Goal: Transaction & Acquisition: Purchase product/service

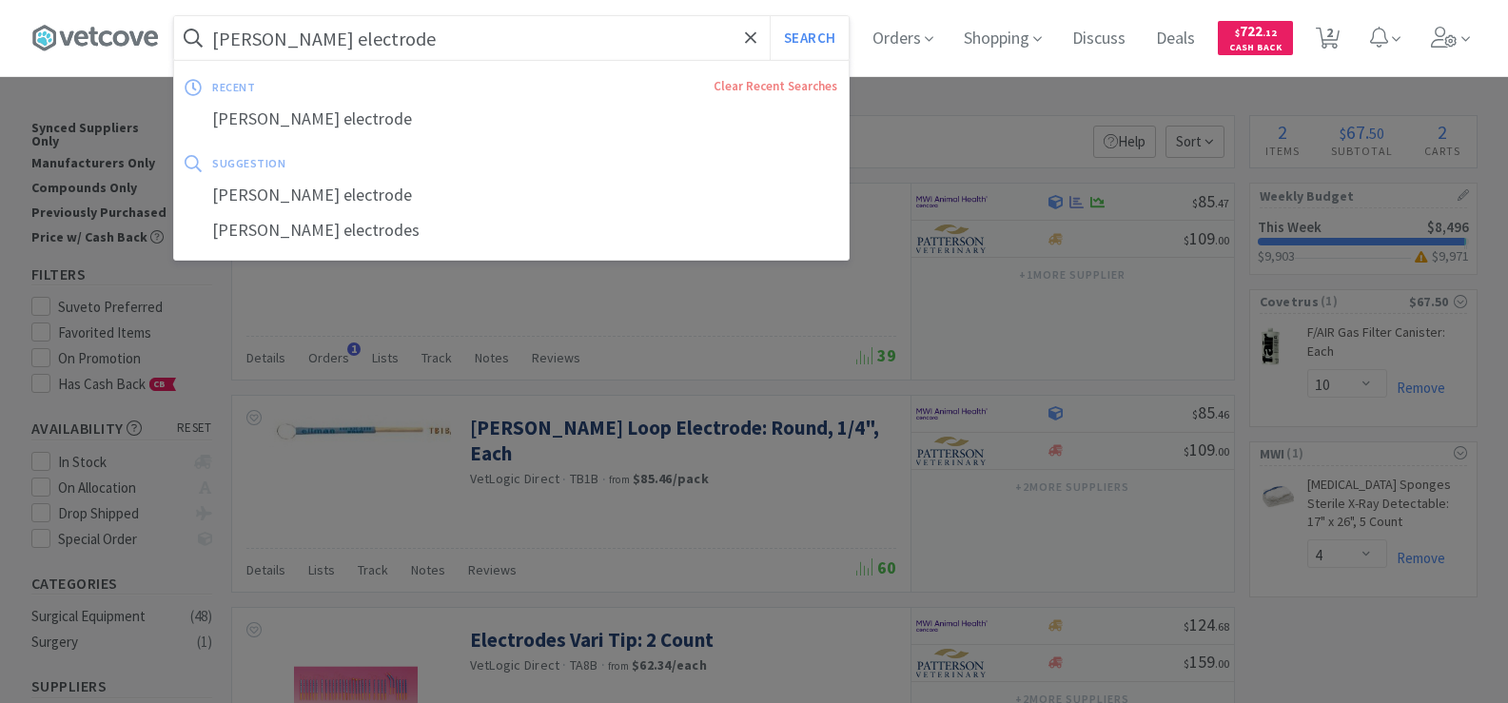
select select "10"
select select "4"
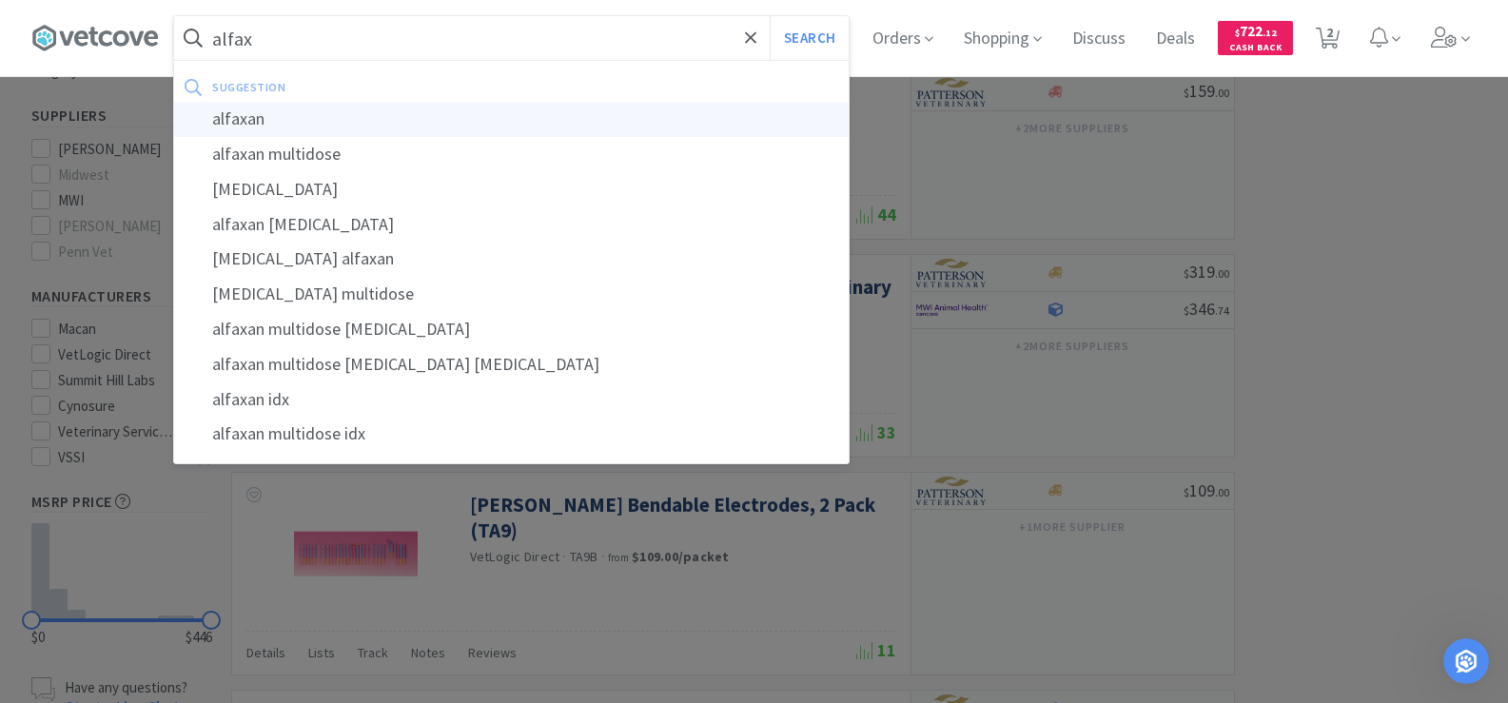
click at [329, 122] on div "alfaxan" at bounding box center [511, 119] width 674 height 35
type input "alfaxan"
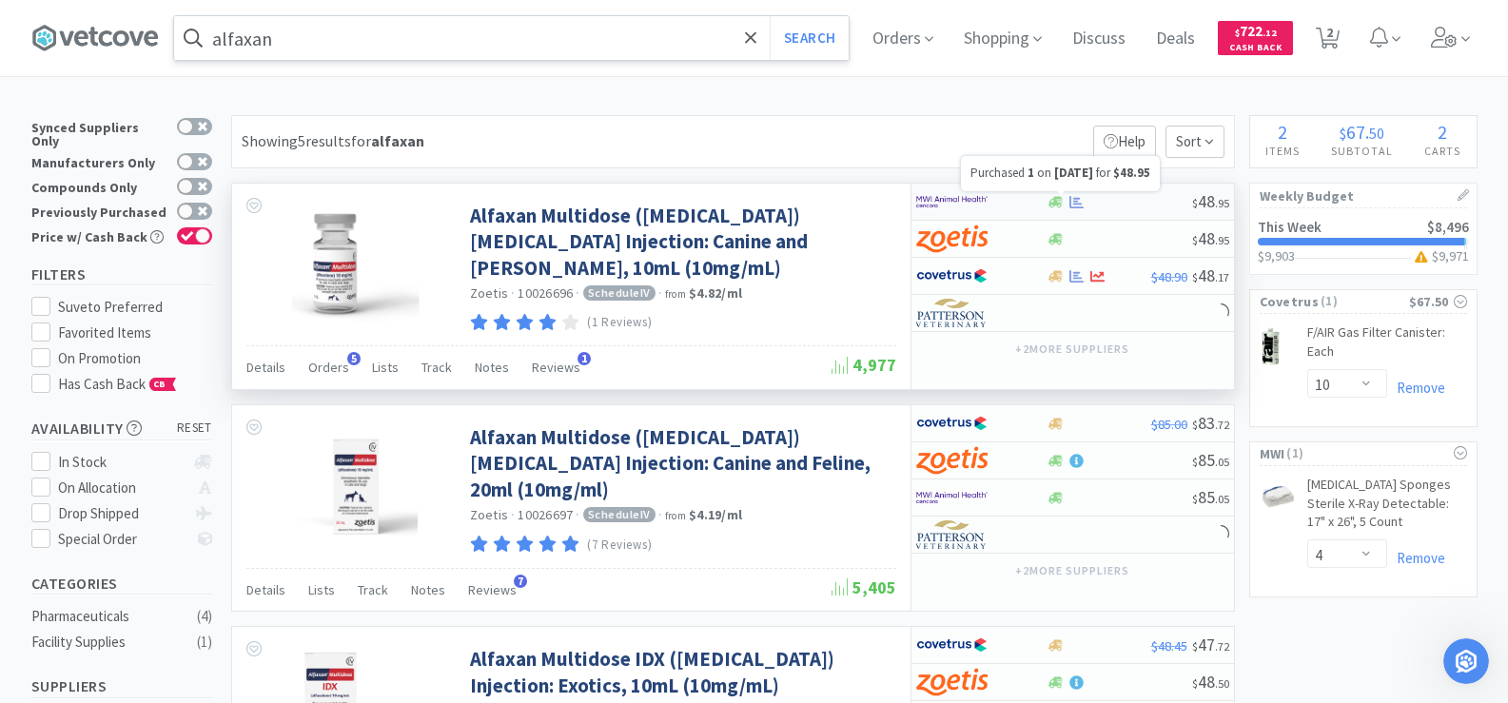
click at [1071, 206] on icon at bounding box center [1076, 201] width 14 height 12
select select "1"
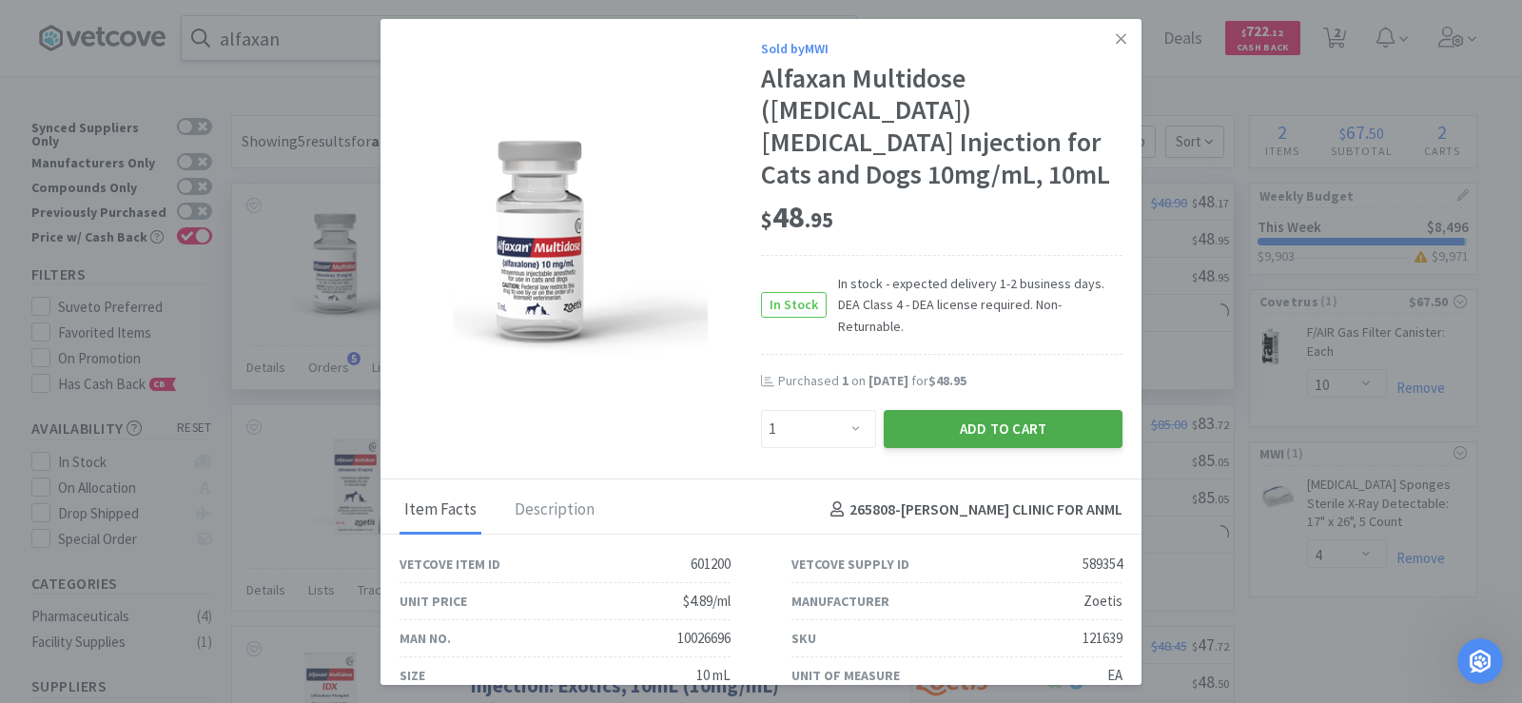
click at [1002, 410] on button "Add to Cart" at bounding box center [1003, 429] width 239 height 38
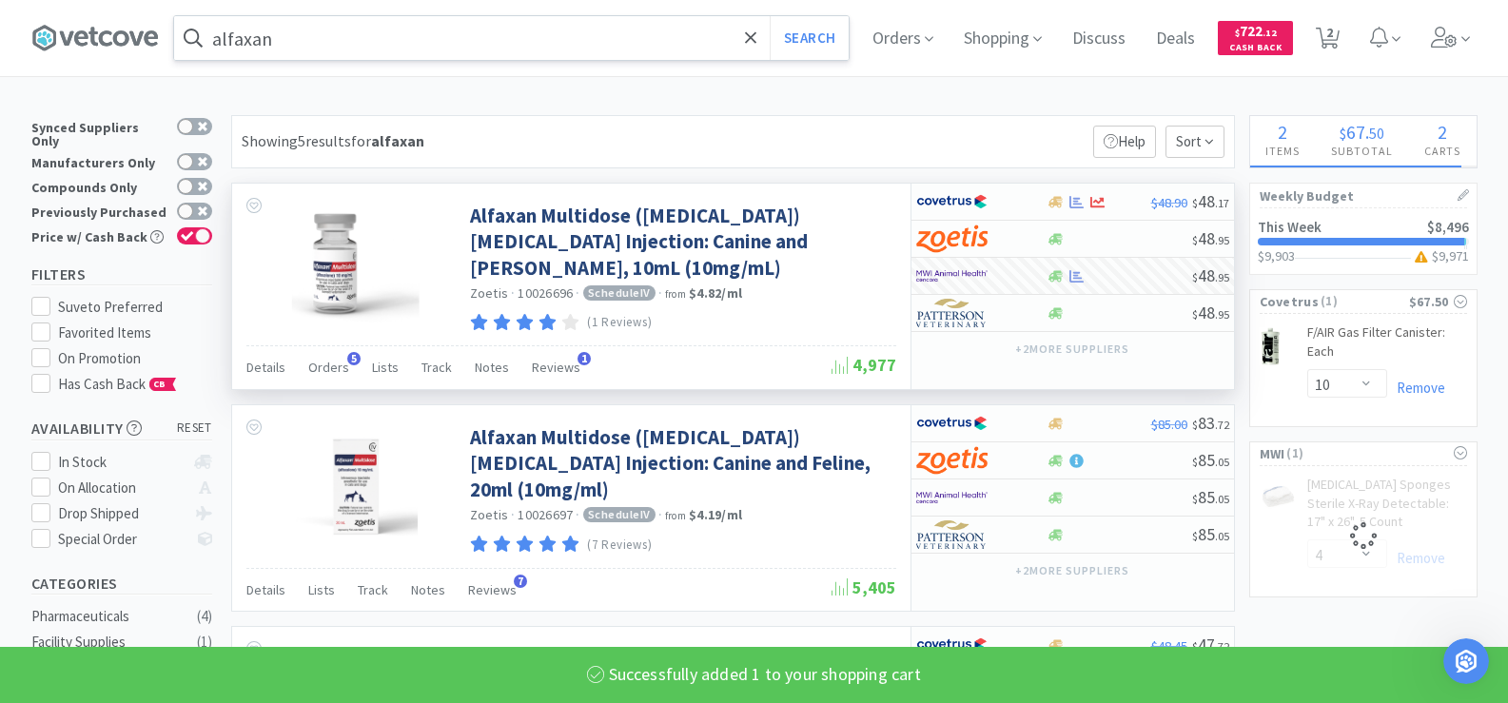
select select "1"
select select "4"
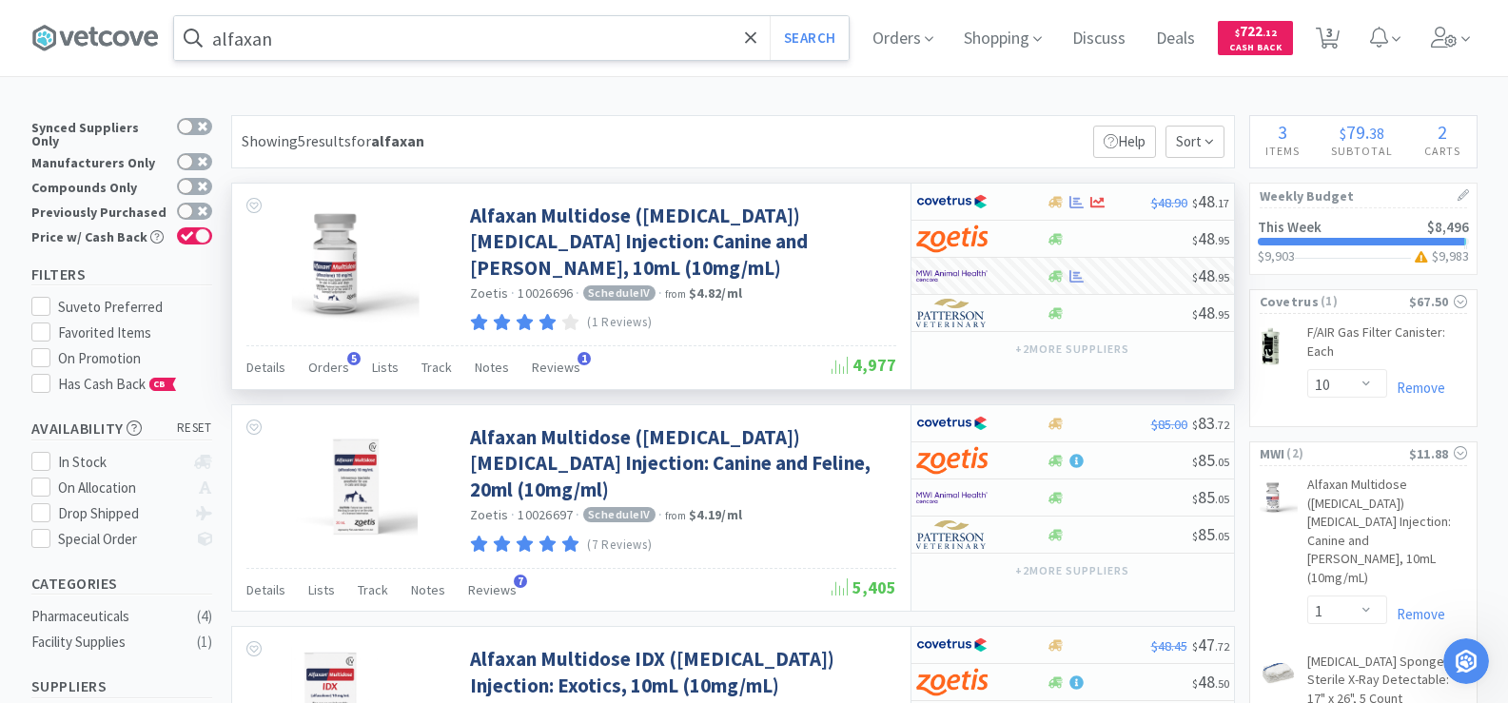
click at [312, 40] on input "alfaxan" at bounding box center [511, 38] width 674 height 44
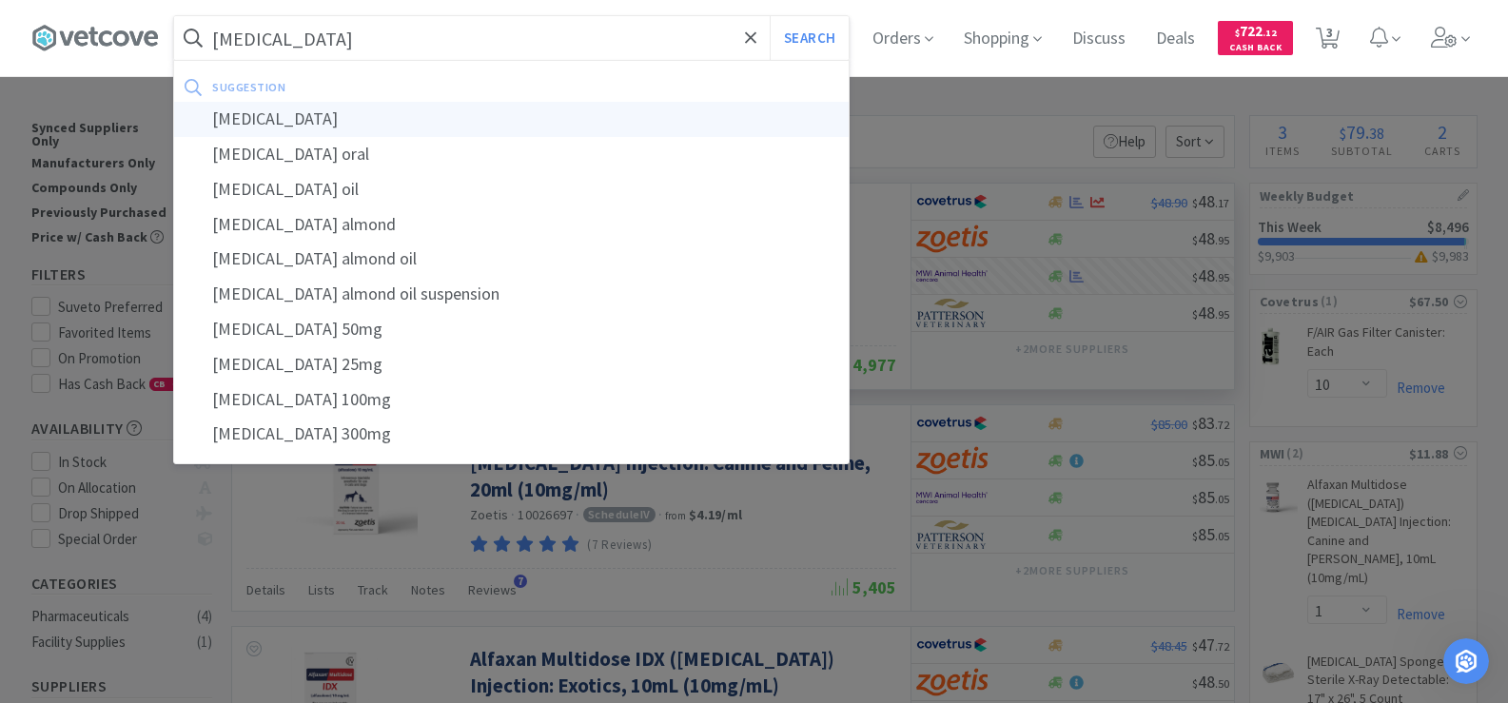
type input "[MEDICAL_DATA]"
click at [319, 119] on div "[MEDICAL_DATA]" at bounding box center [511, 119] width 674 height 35
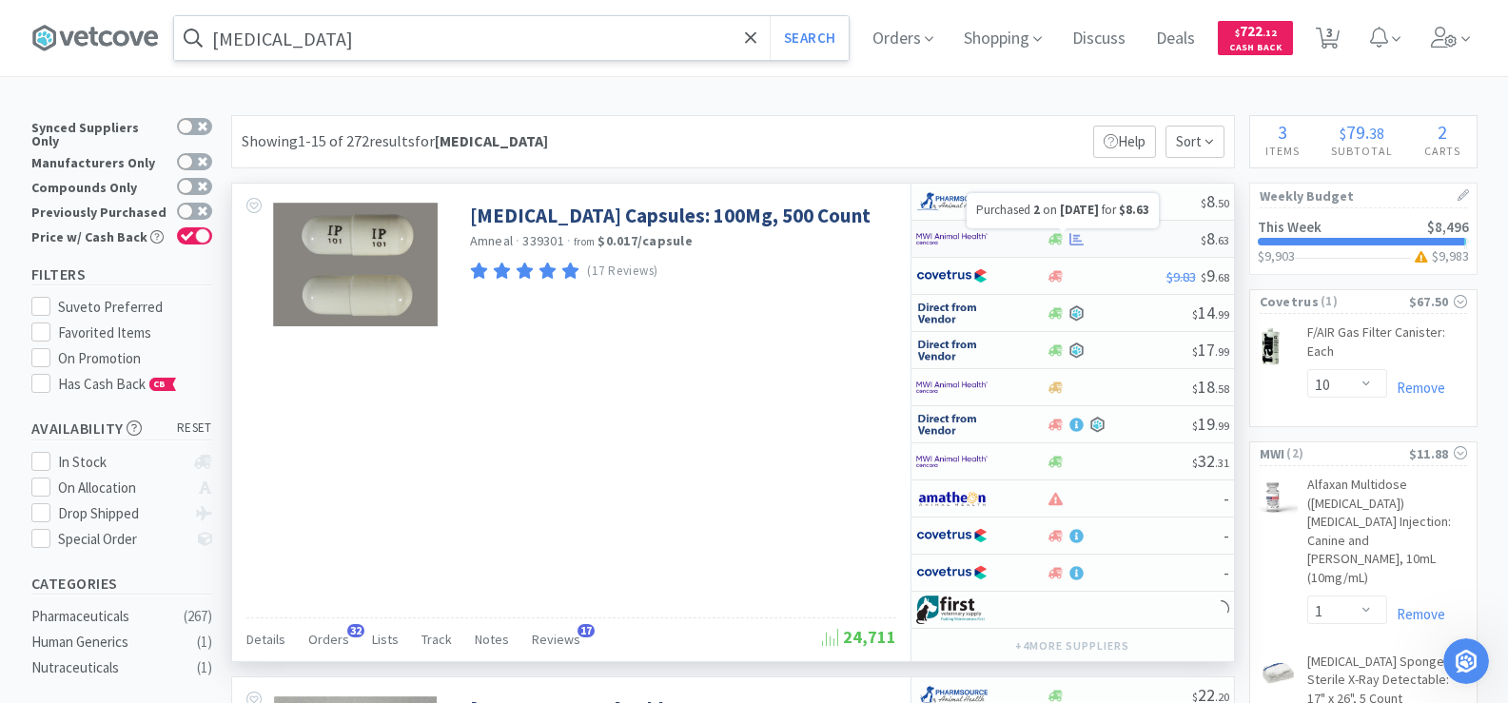
click at [1081, 235] on icon at bounding box center [1076, 239] width 14 height 14
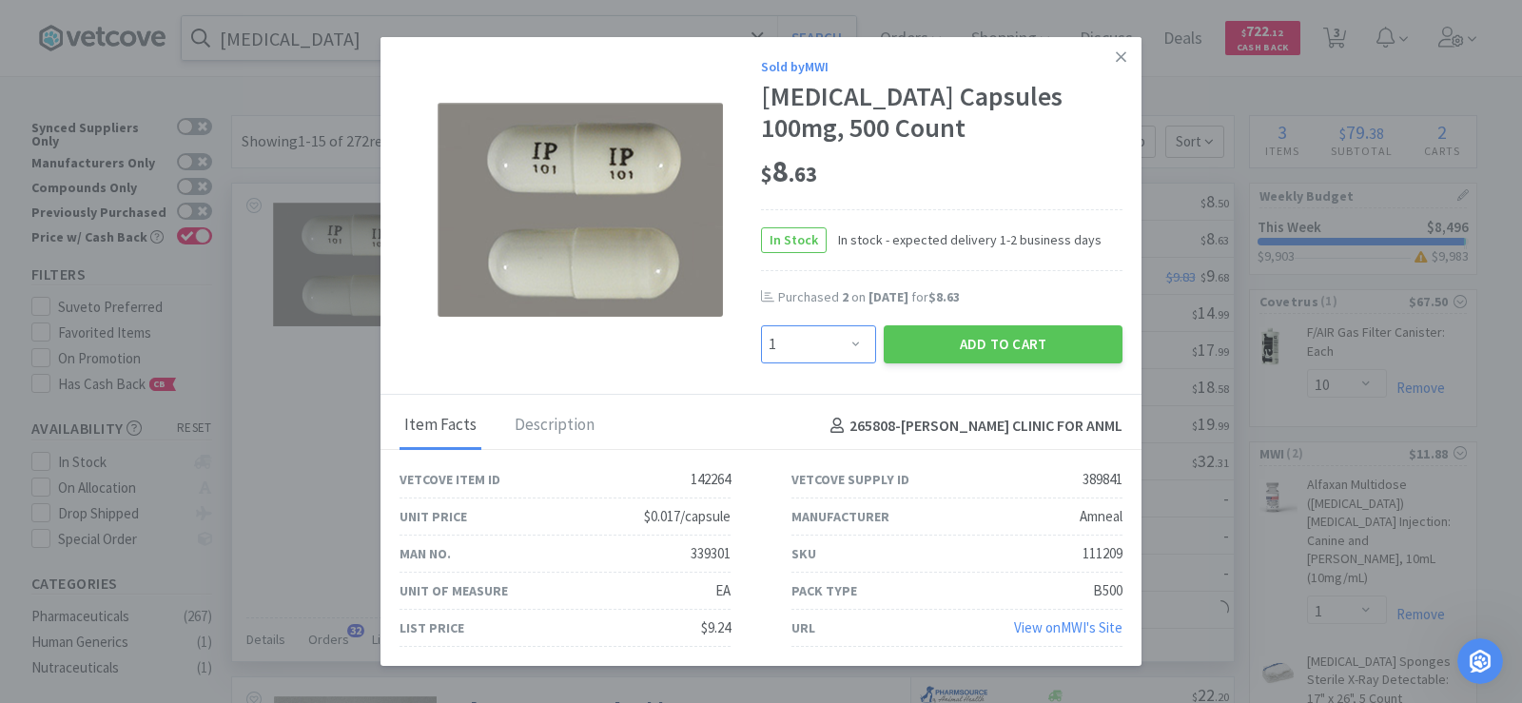
drag, startPoint x: 856, startPoint y: 344, endPoint x: 856, endPoint y: 325, distance: 19.0
click at [856, 344] on select "Enter Quantity 1 2 3 4 5 6 7 8 9 10 11 12 13 14 15 16 17 18 19 20 Enter Quantity" at bounding box center [818, 344] width 115 height 38
select select "2"
click at [761, 325] on select "Enter Quantity 1 2 3 4 5 6 7 8 9 10 11 12 13 14 15 16 17 18 19 20 Enter Quantity" at bounding box center [818, 344] width 115 height 38
click at [1019, 335] on button "Add to Cart" at bounding box center [1003, 344] width 239 height 38
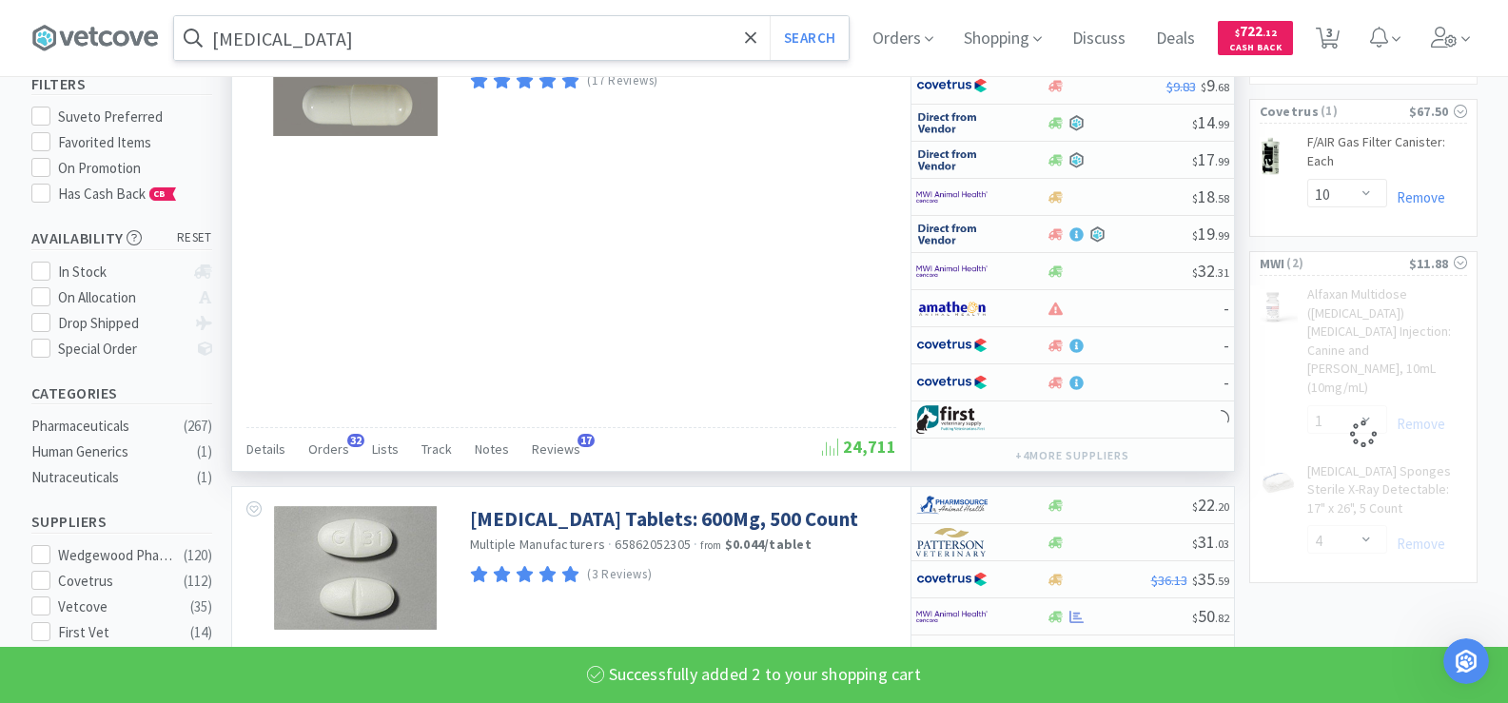
select select "2"
select select "4"
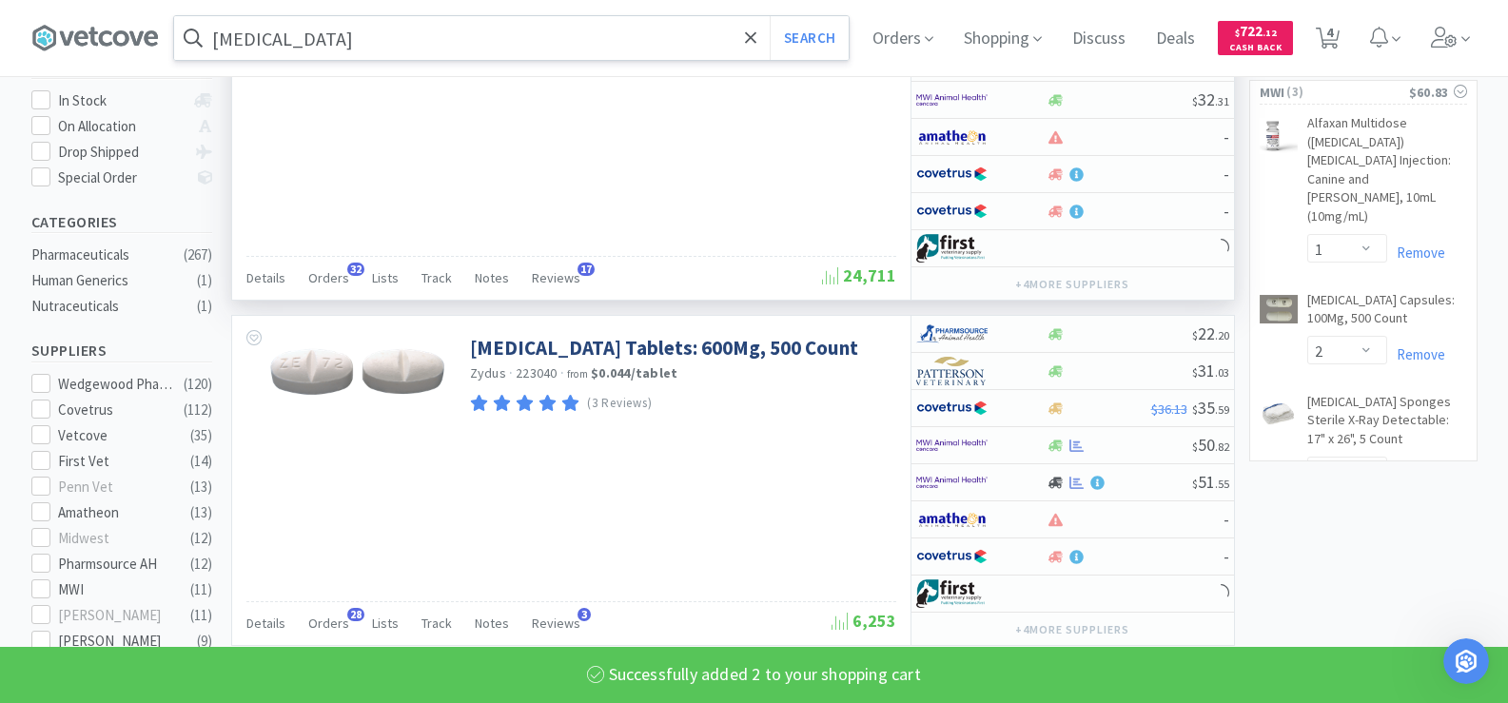
scroll to position [380, 0]
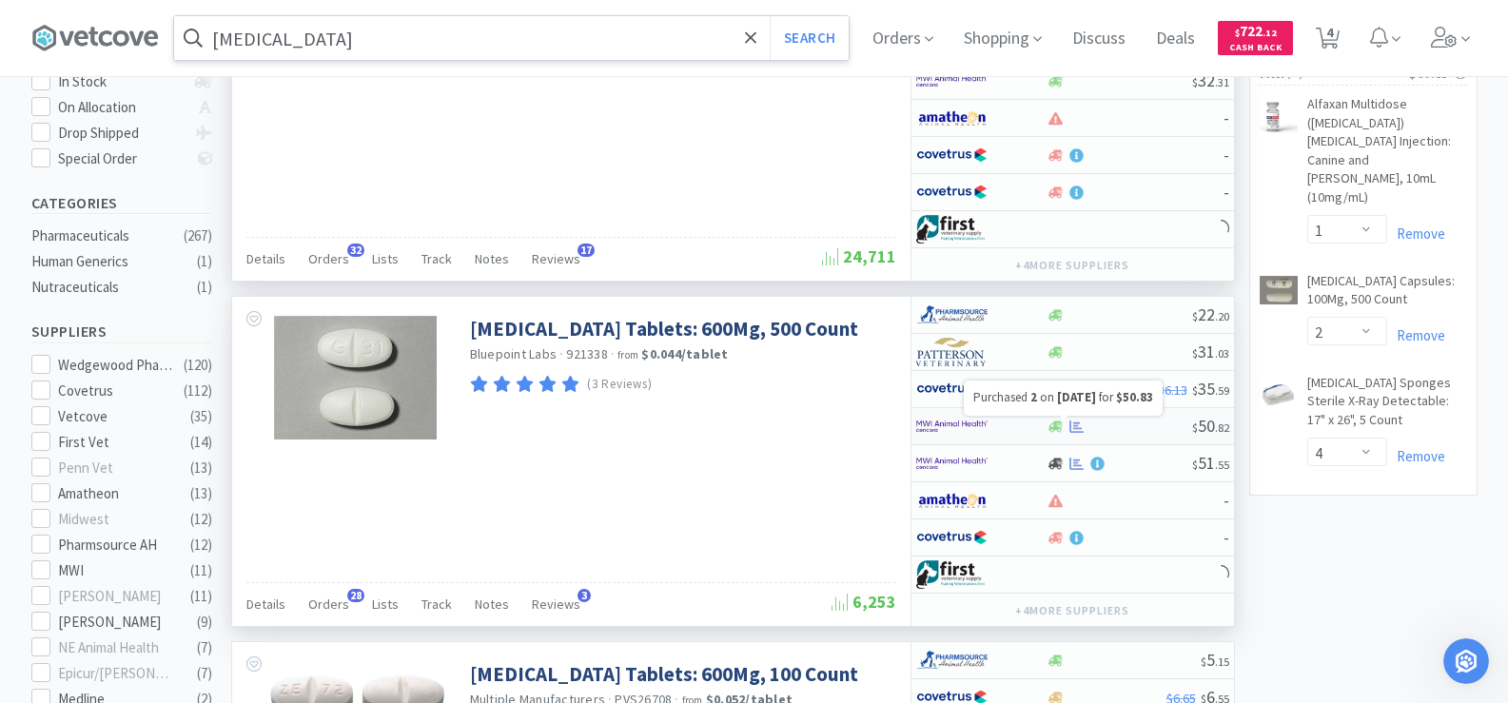
click at [1074, 428] on icon at bounding box center [1076, 425] width 14 height 12
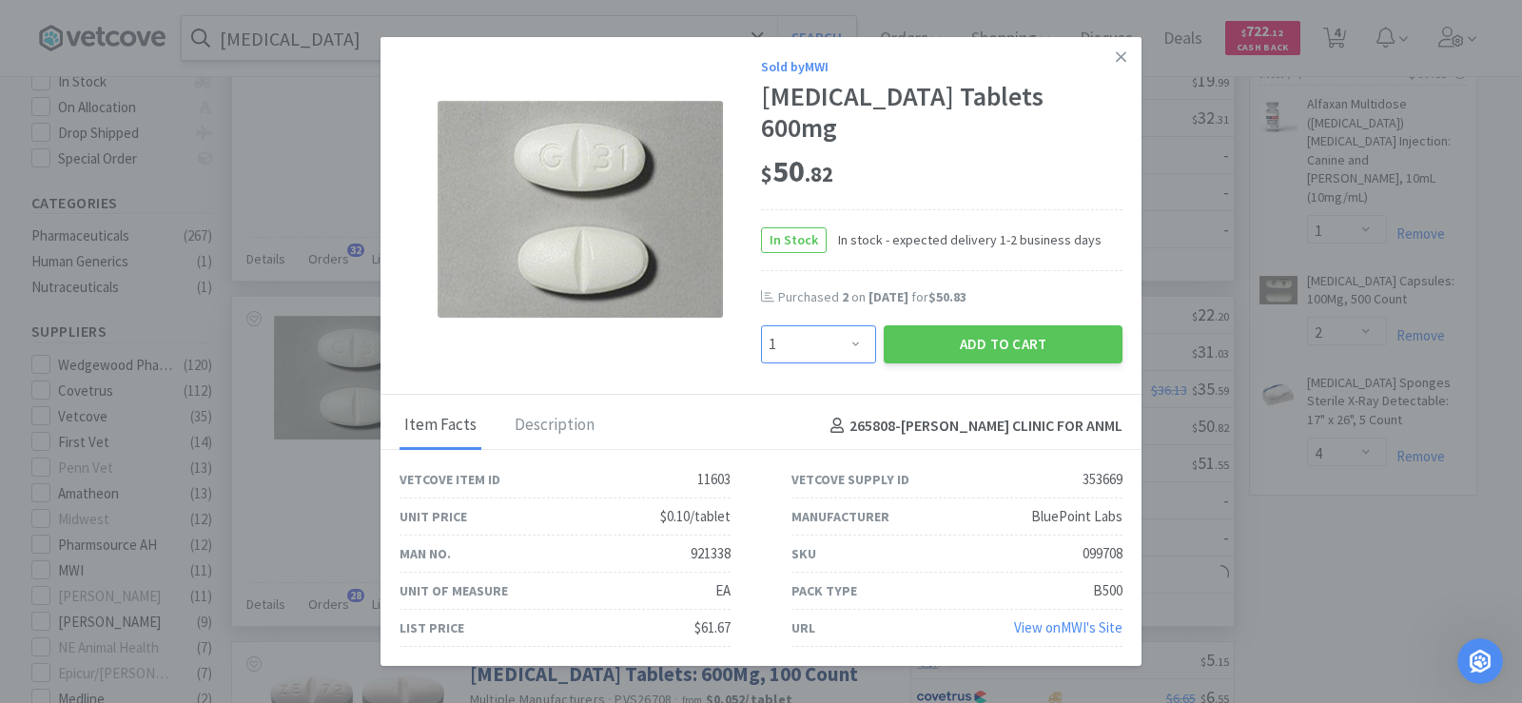
click at [807, 329] on select "Enter Quantity 1 2 3 4 5 6 7 8 9 10 11 12 13 14 15 16 17 18 19 20 Enter Quantity" at bounding box center [818, 344] width 115 height 38
select select "2"
click at [761, 325] on select "Enter Quantity 1 2 3 4 5 6 7 8 9 10 11 12 13 14 15 16 17 18 19 20 Enter Quantity" at bounding box center [818, 344] width 115 height 38
click at [964, 325] on button "Add to Cart" at bounding box center [1003, 344] width 239 height 38
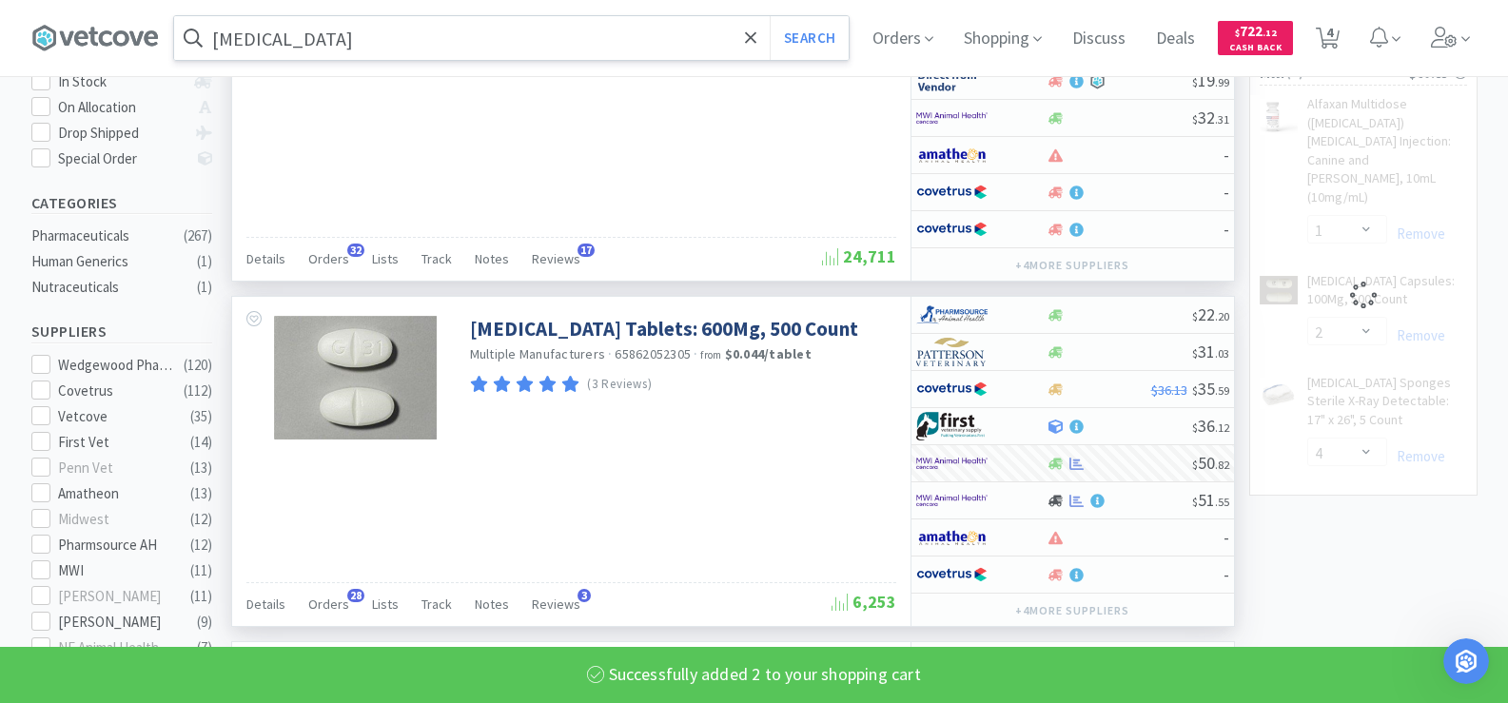
select select "2"
select select "4"
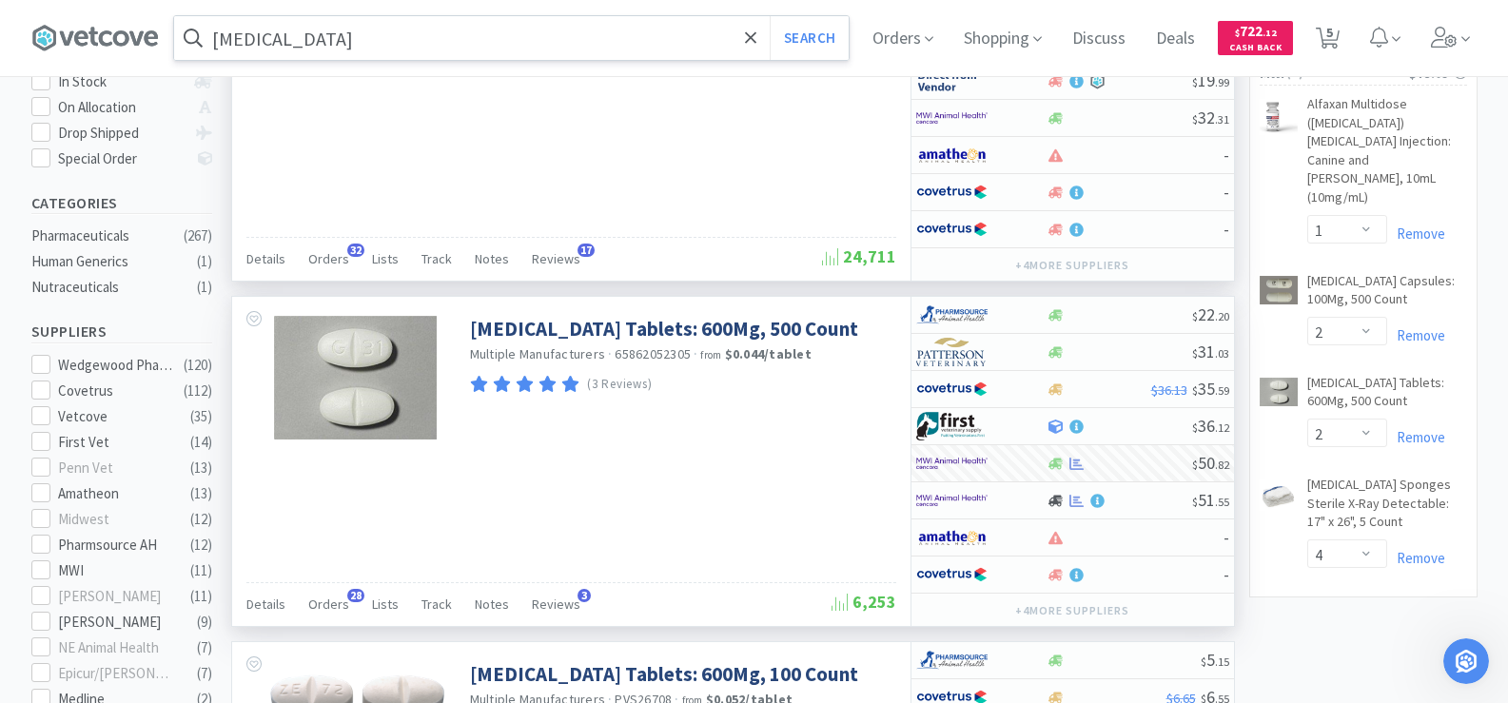
click at [347, 31] on input "[MEDICAL_DATA]" at bounding box center [511, 38] width 674 height 44
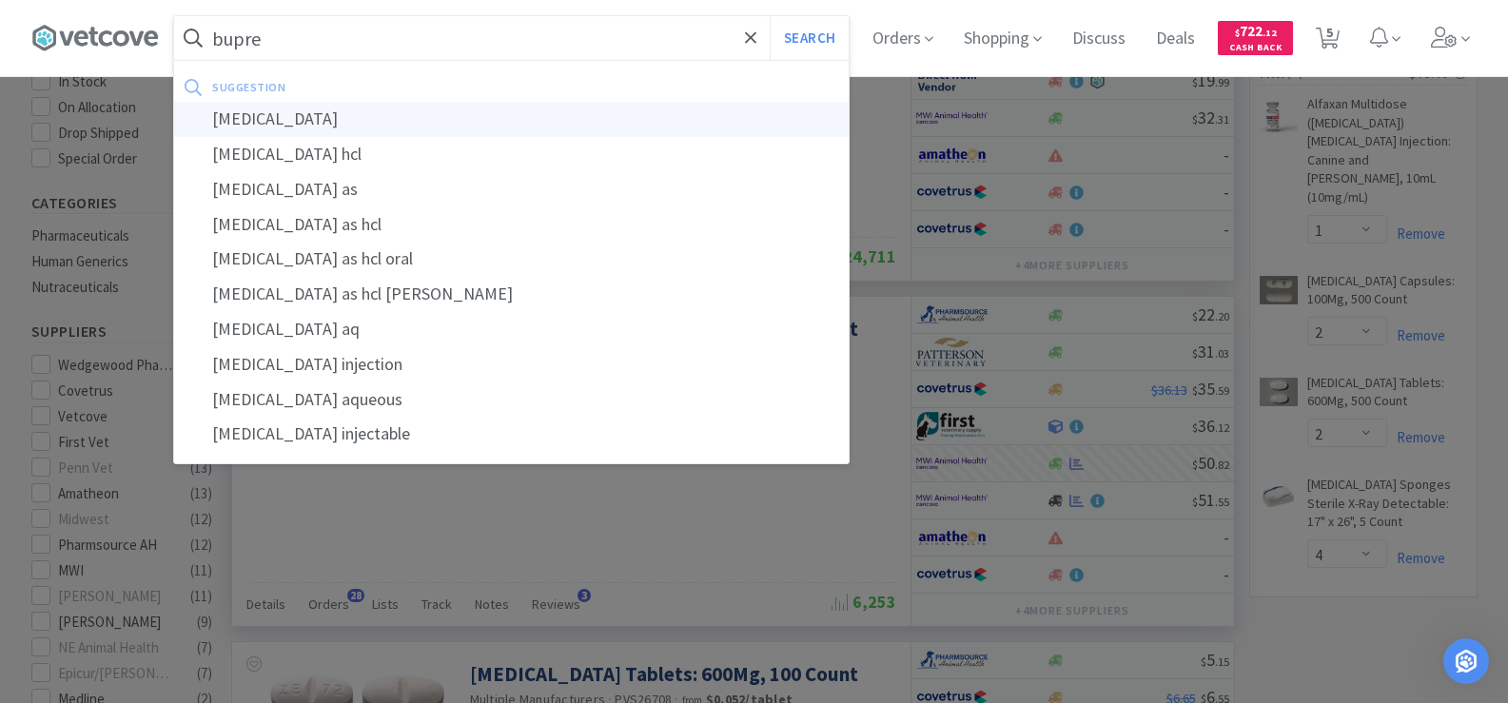
click at [324, 109] on div "[MEDICAL_DATA]" at bounding box center [511, 119] width 674 height 35
type input "[MEDICAL_DATA]"
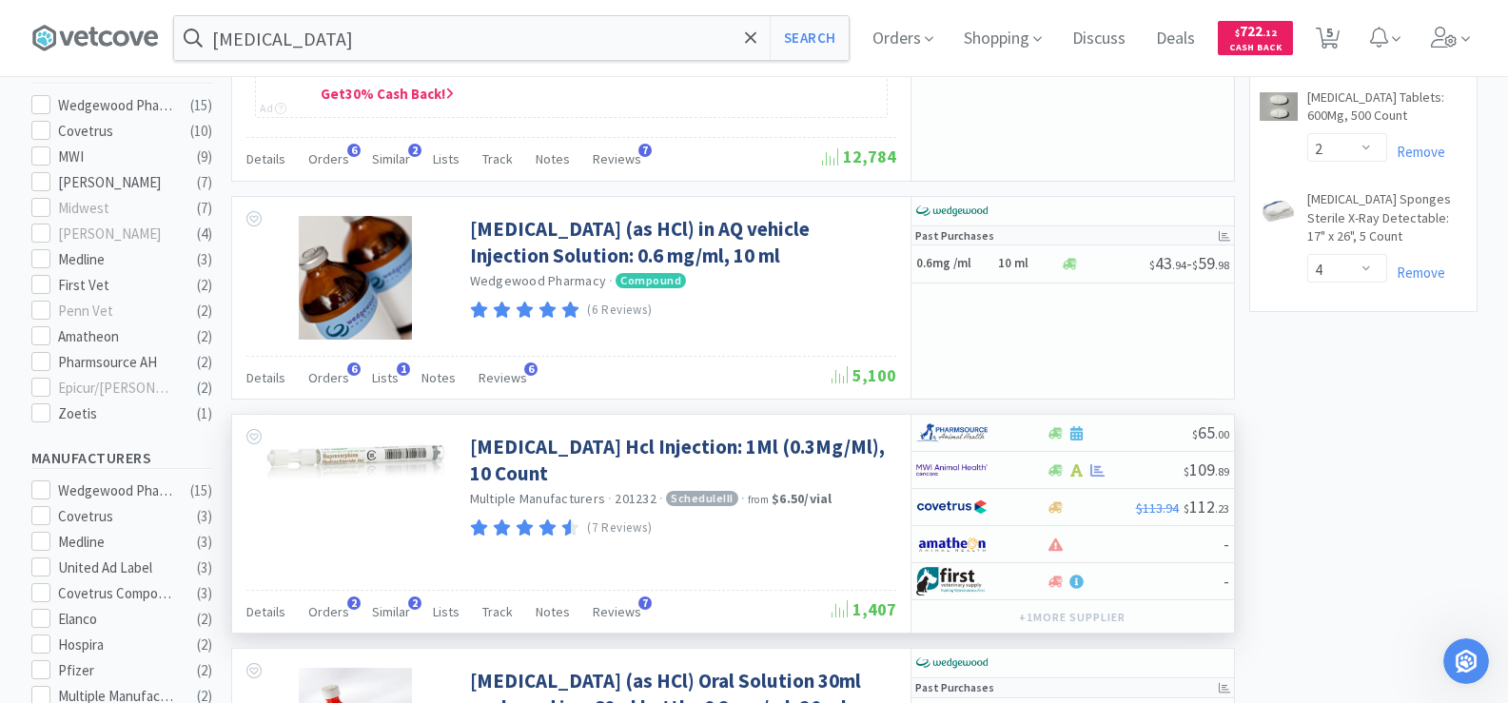
scroll to position [856, 0]
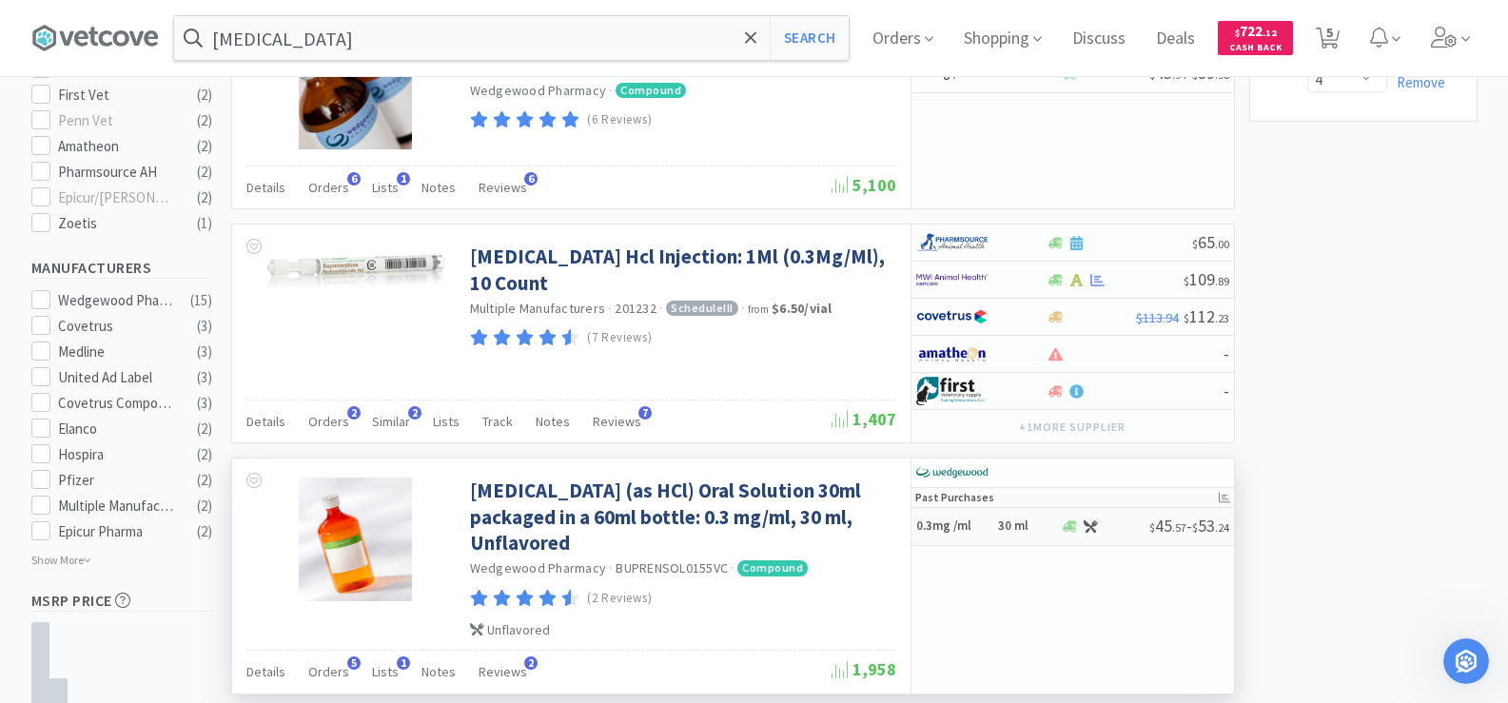
click at [973, 518] on h5 "0.3mg /ml" at bounding box center [954, 526] width 76 height 16
select select "36"
select select "1"
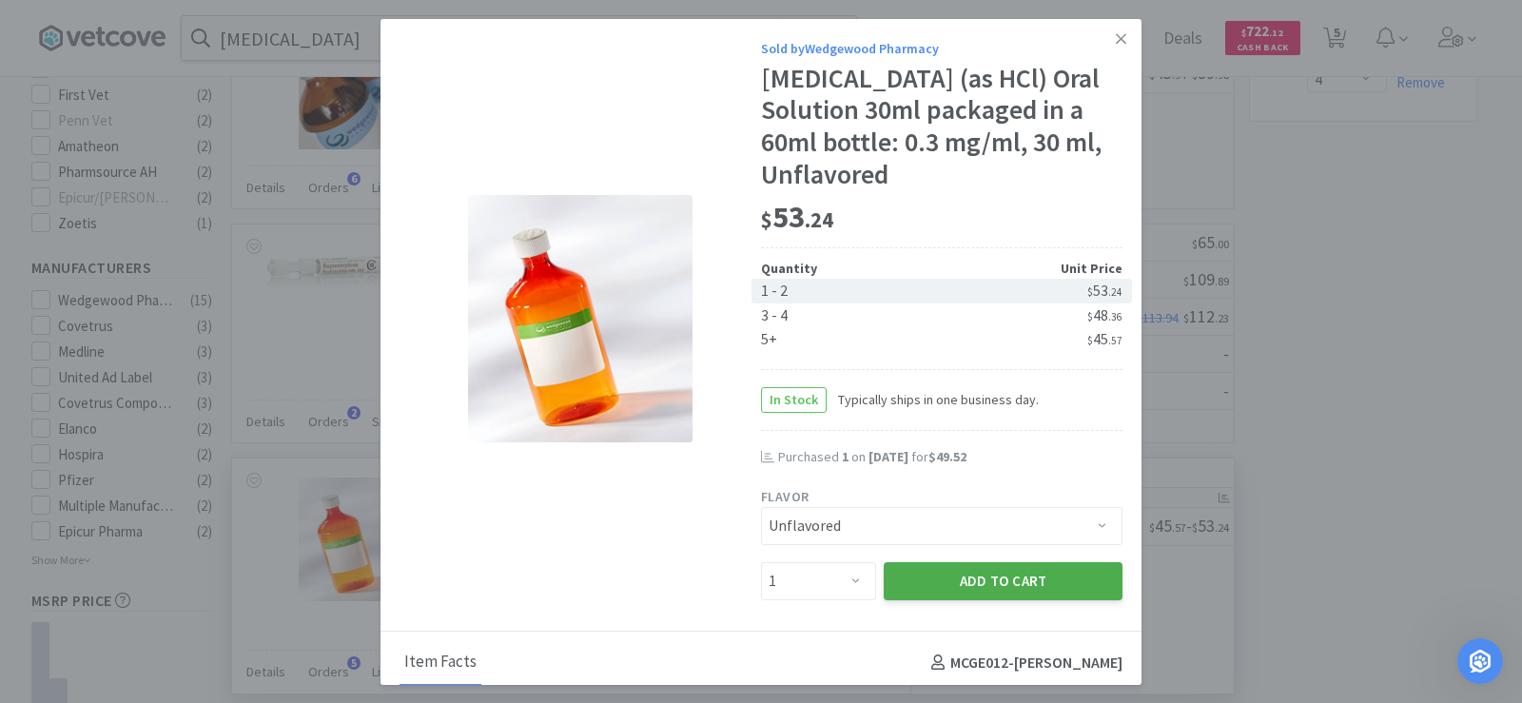
click at [1010, 585] on button "Add to Cart" at bounding box center [1003, 581] width 239 height 38
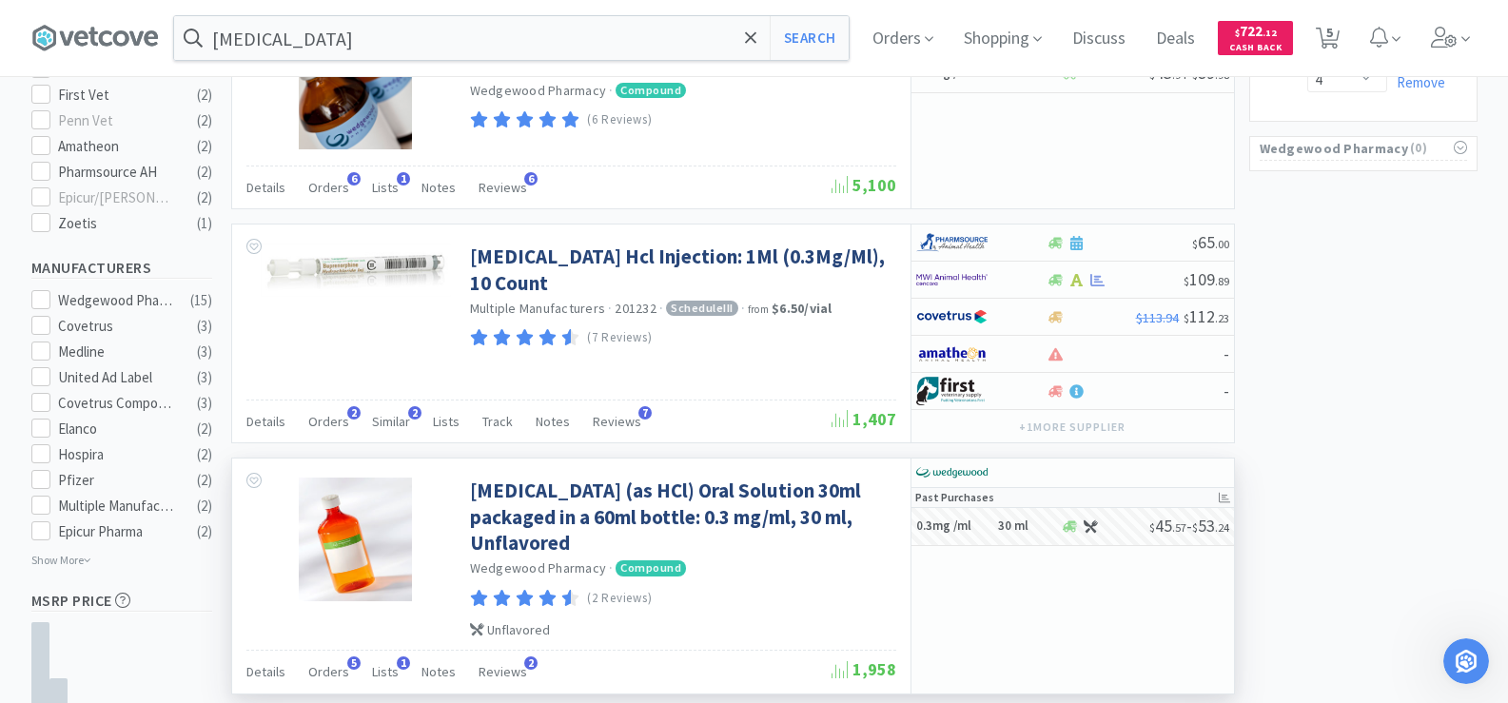
select select "1"
click at [1333, 36] on span "6" at bounding box center [1329, 32] width 7 height 76
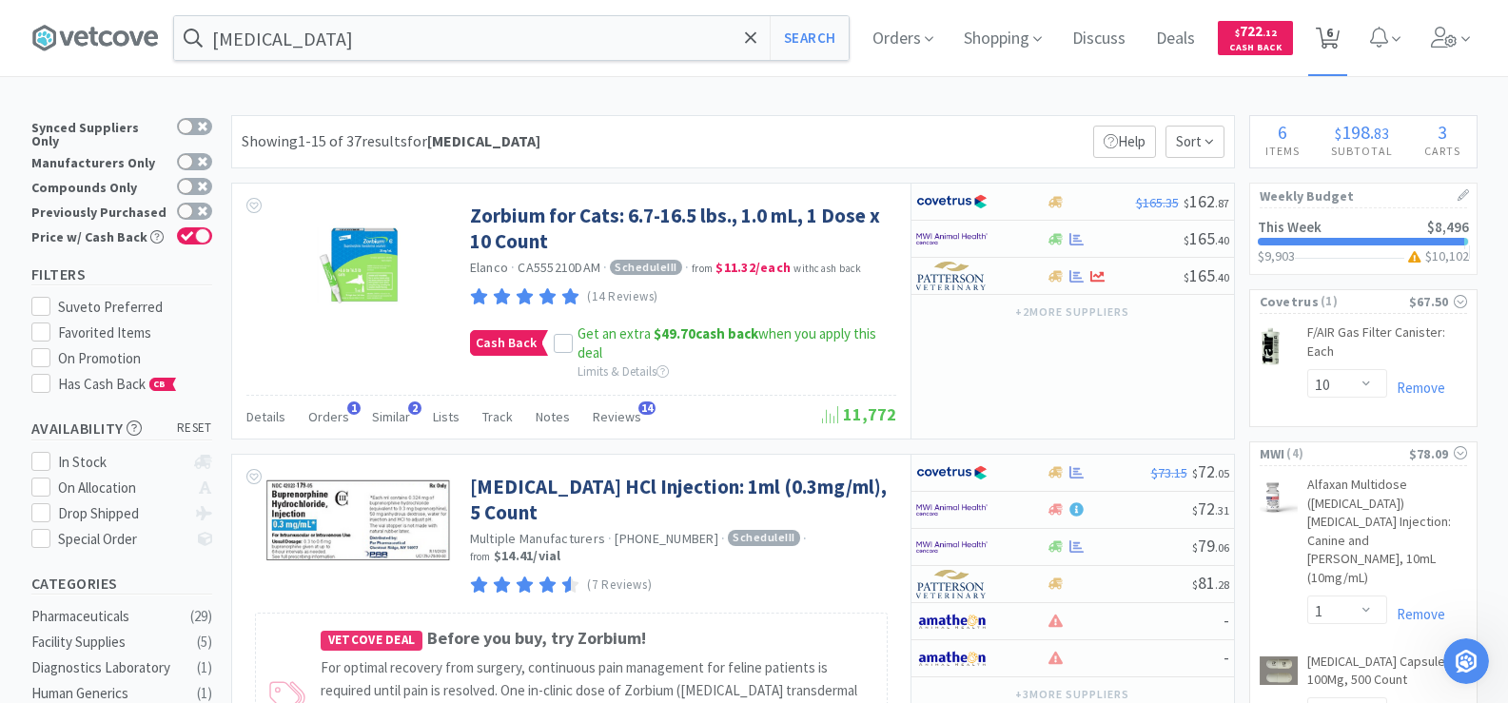
select select "1"
select select "10"
select select "1"
select select "2"
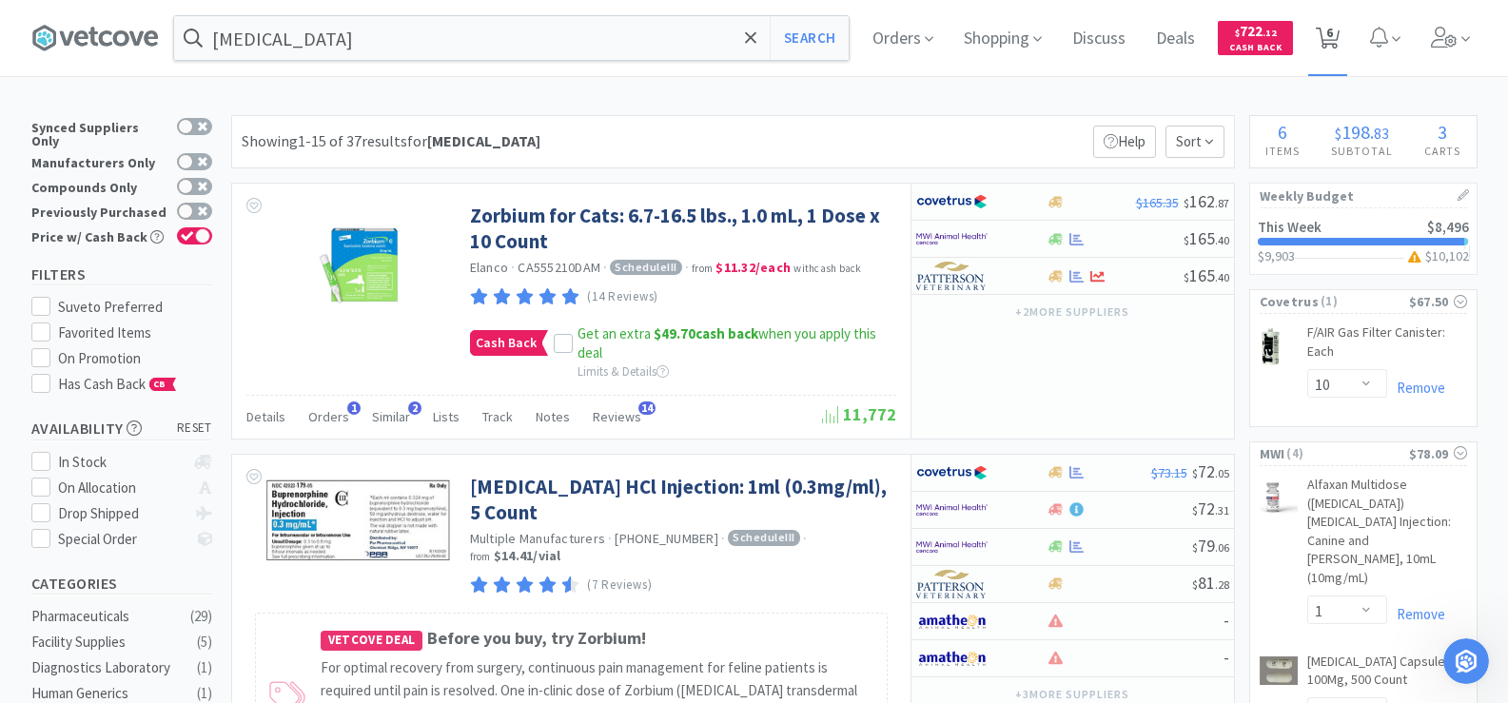
select select "4"
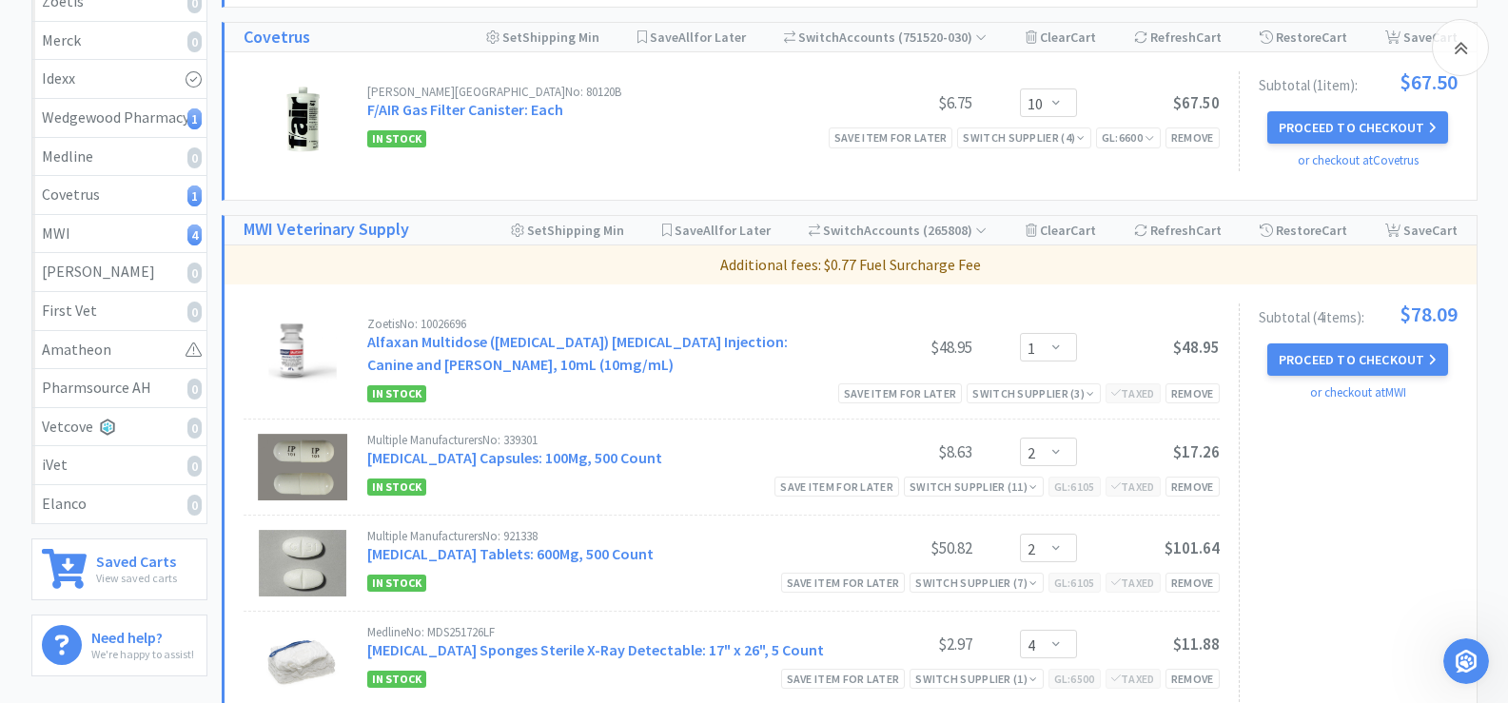
scroll to position [571, 0]
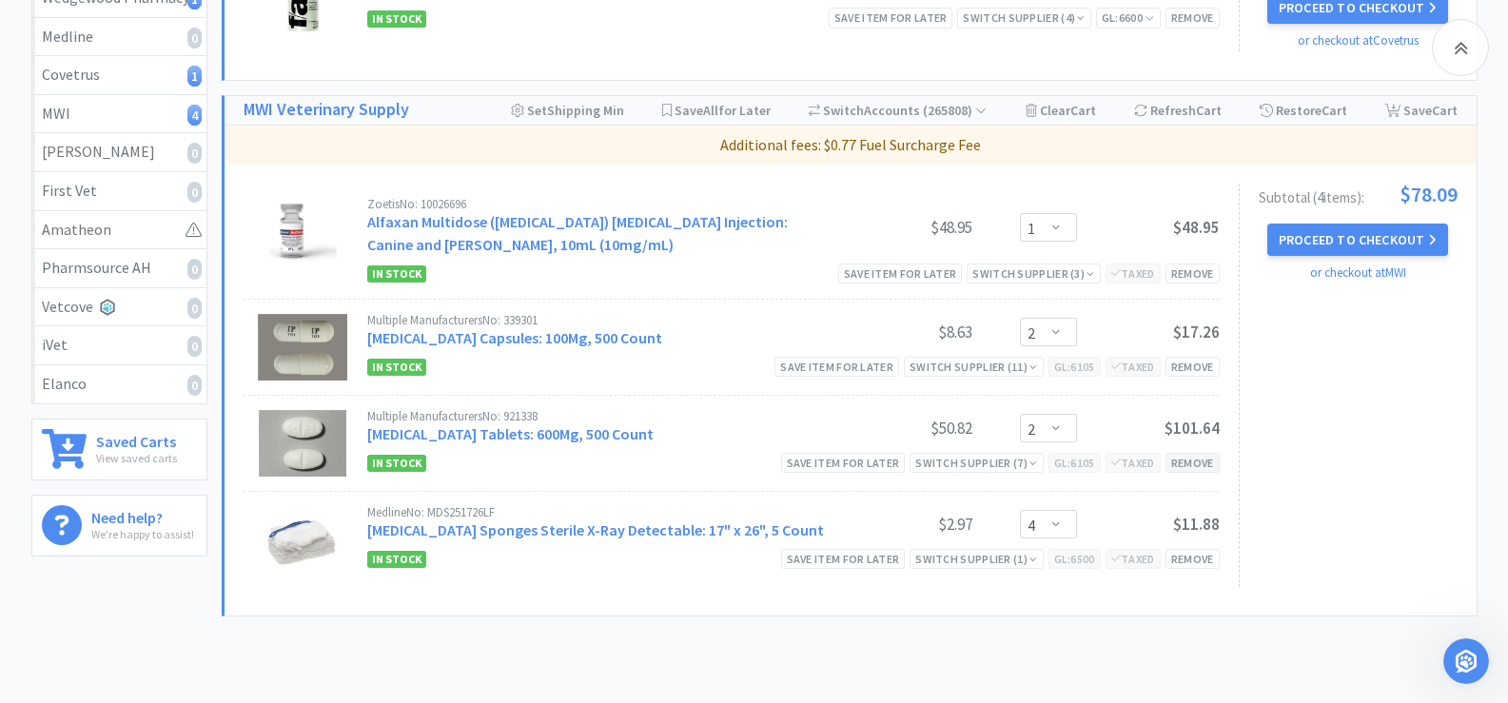
click at [1188, 469] on div "Remove" at bounding box center [1192, 463] width 54 height 20
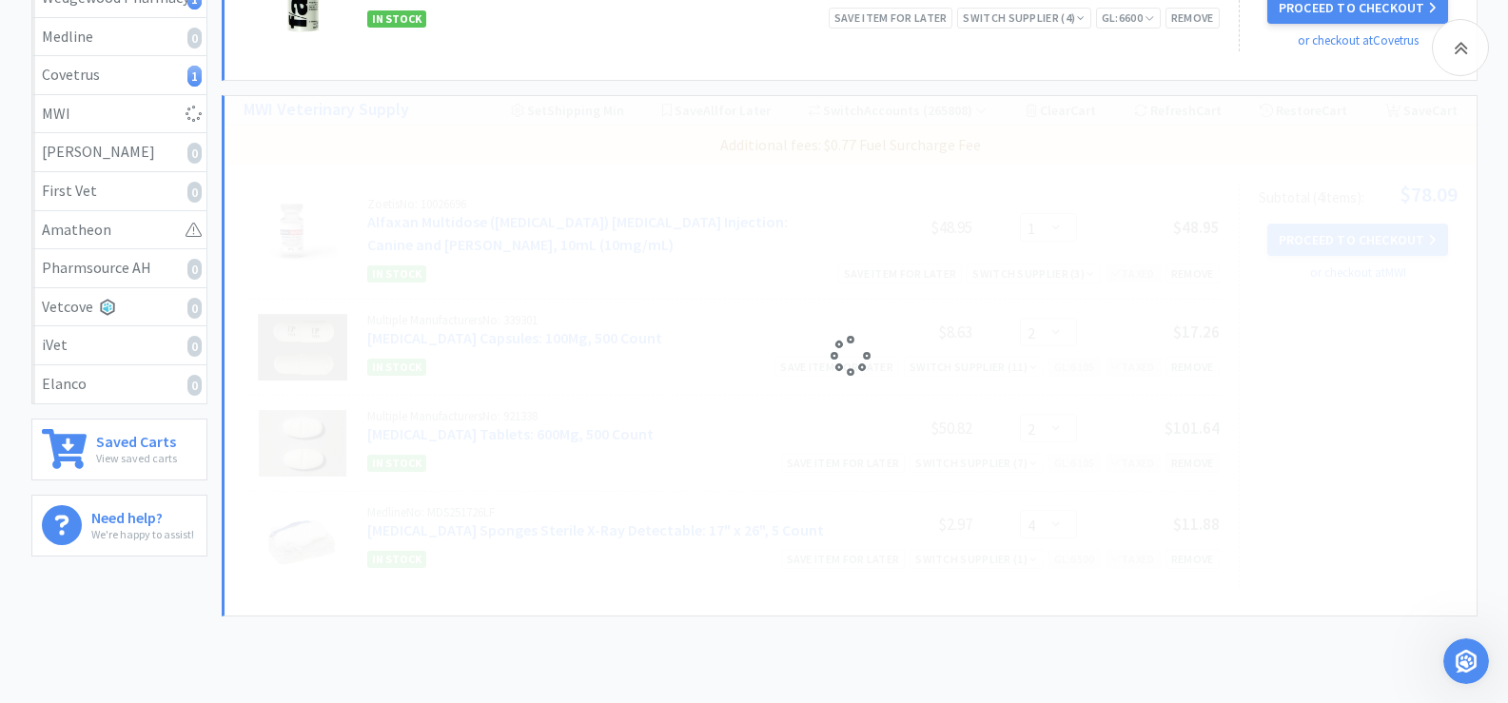
select select "4"
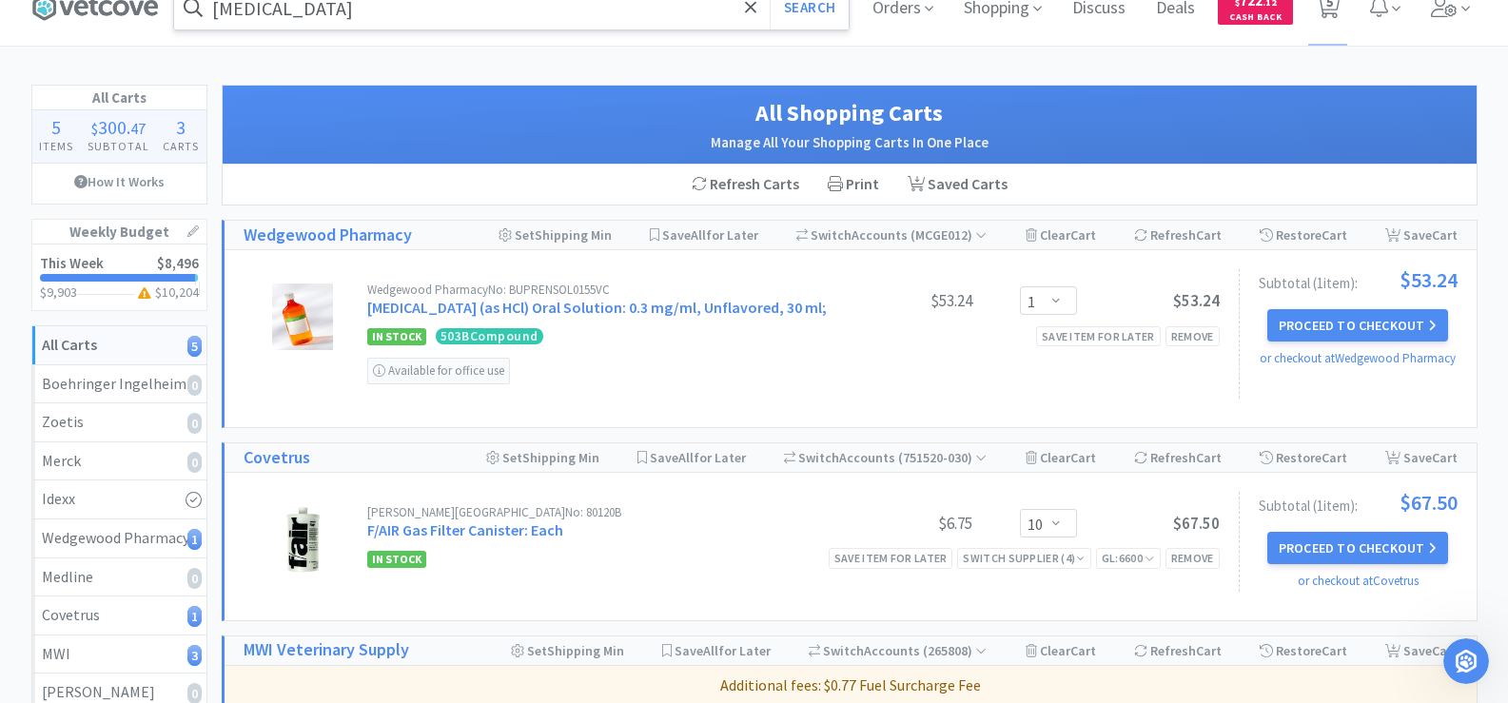
scroll to position [0, 0]
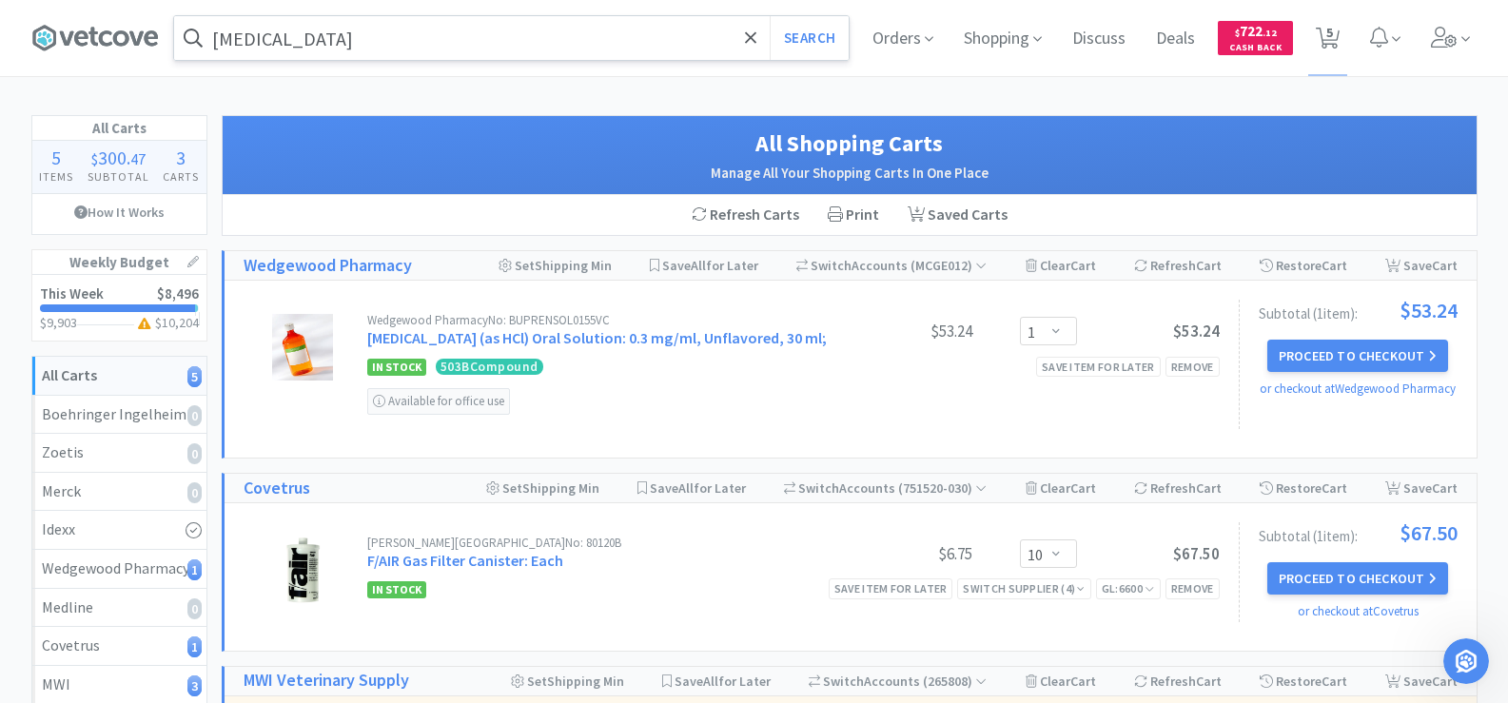
drag, startPoint x: 347, startPoint y: 41, endPoint x: 341, endPoint y: 32, distance: 10.8
click at [345, 40] on input "[MEDICAL_DATA]" at bounding box center [511, 38] width 674 height 44
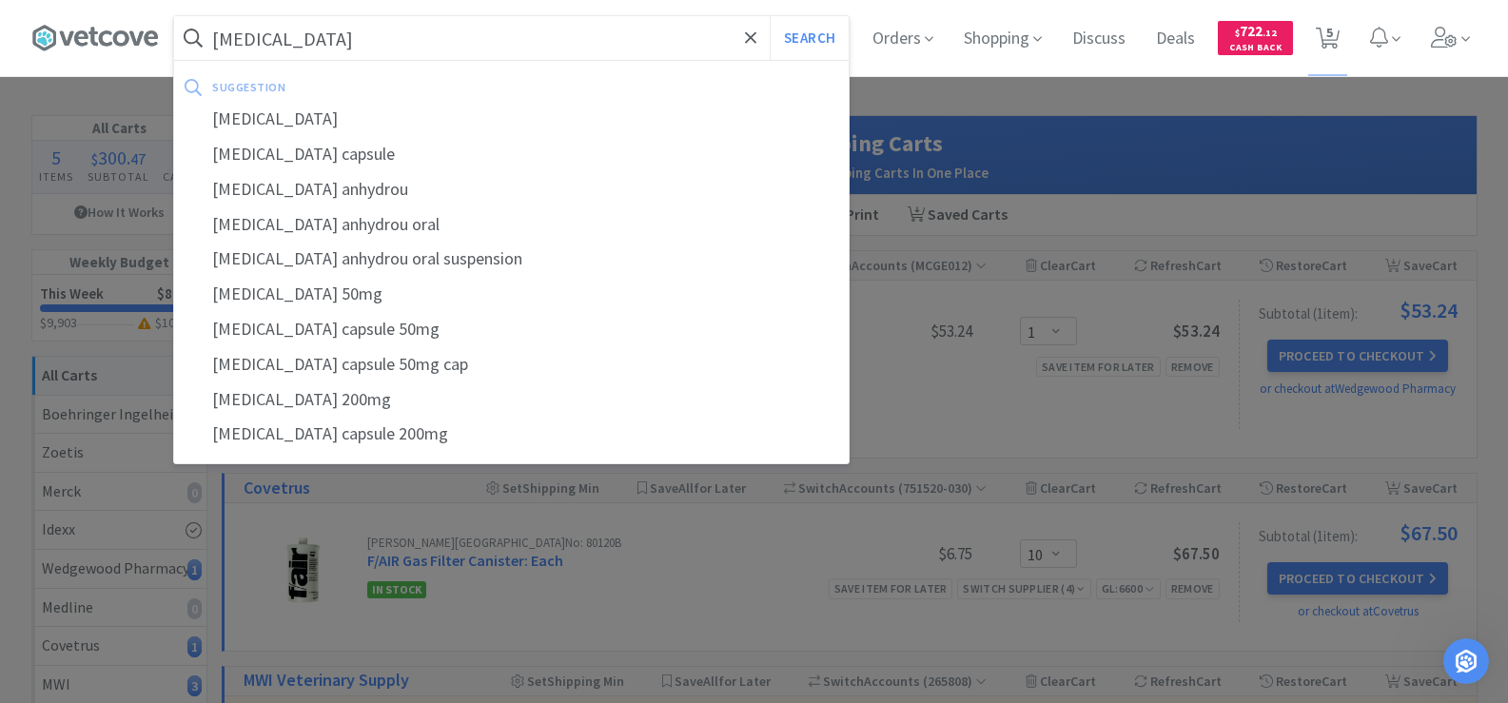
type input "[MEDICAL_DATA]"
click at [770, 16] on button "Search" at bounding box center [809, 38] width 79 height 44
select select "10"
select select "1"
select select "2"
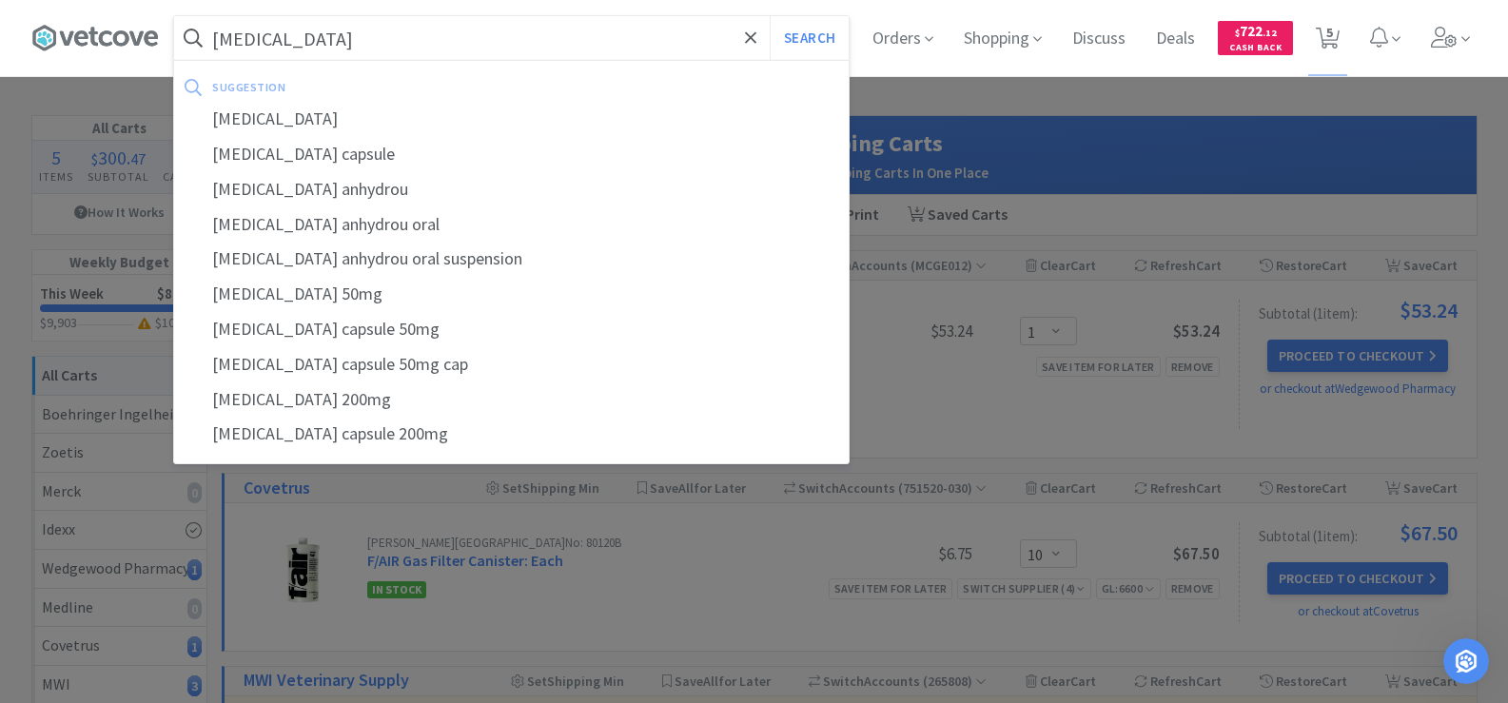
select select "4"
select select "1"
